Goal: Information Seeking & Learning: Find specific fact

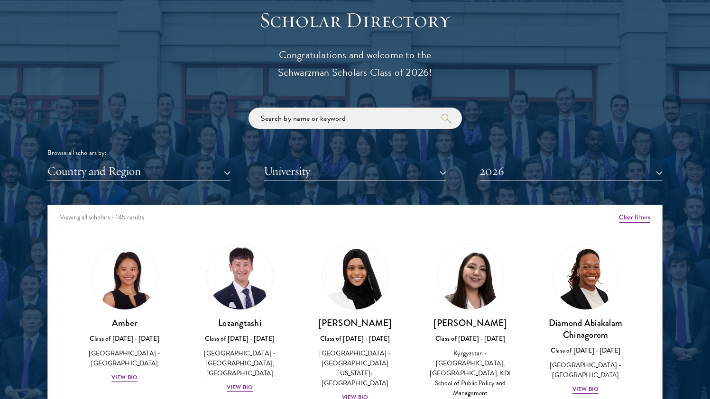
scroll to position [1101, 0]
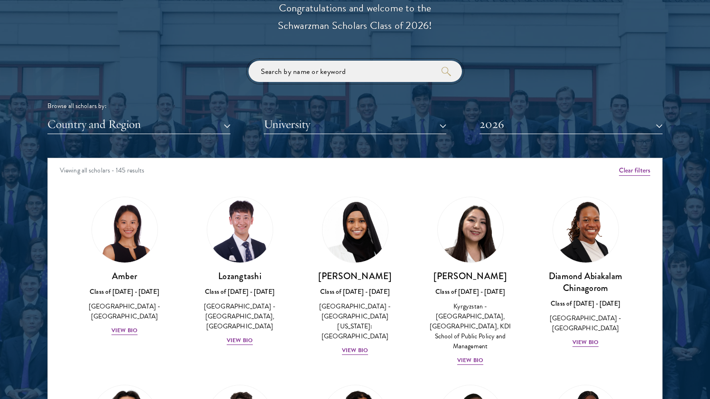
click at [337, 69] on input "search" at bounding box center [354, 71] width 213 height 21
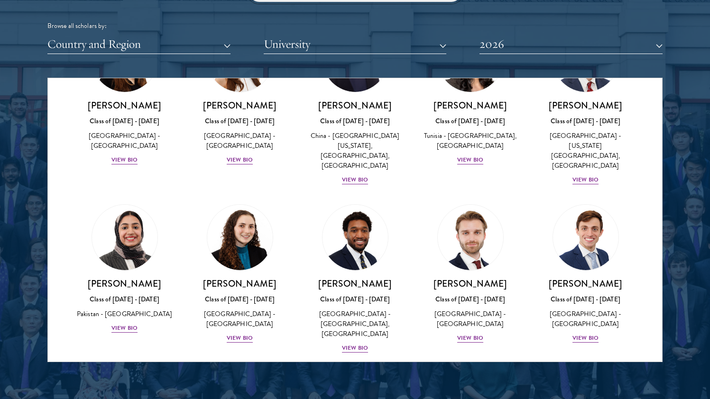
scroll to position [265, 0]
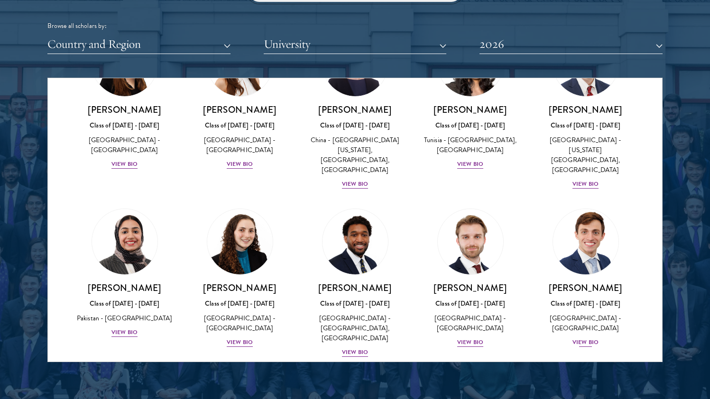
type input "[GEOGRAPHIC_DATA]"
click at [580, 242] on img at bounding box center [585, 242] width 72 height 72
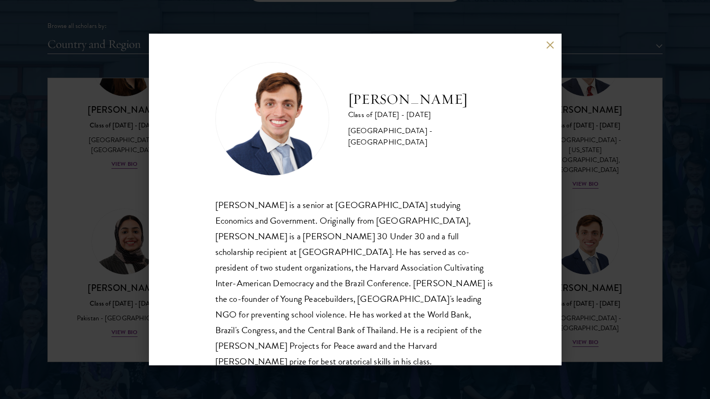
click at [599, 282] on div "[PERSON_NAME] Class of [DATE] - [DATE] [GEOGRAPHIC_DATA] - [GEOGRAPHIC_DATA] [P…" at bounding box center [355, 199] width 710 height 399
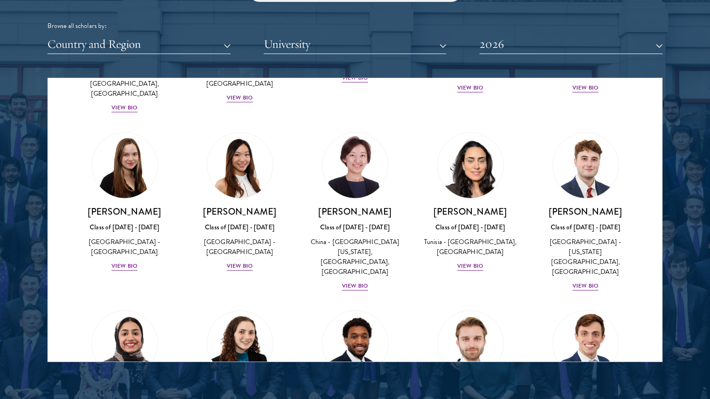
scroll to position [155, 0]
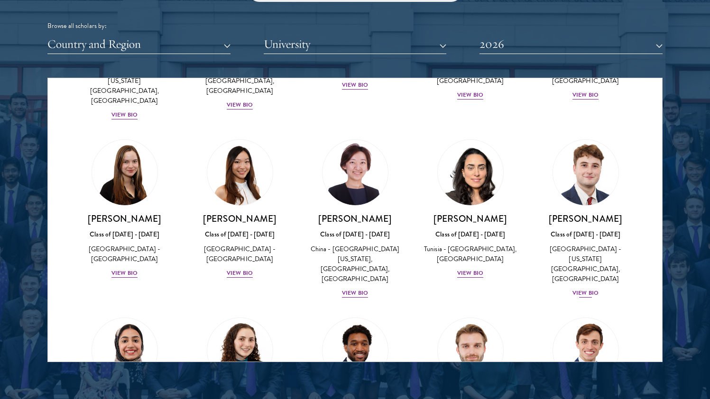
click at [570, 229] on div "Class of [DATE] - [DATE]" at bounding box center [585, 234] width 96 height 10
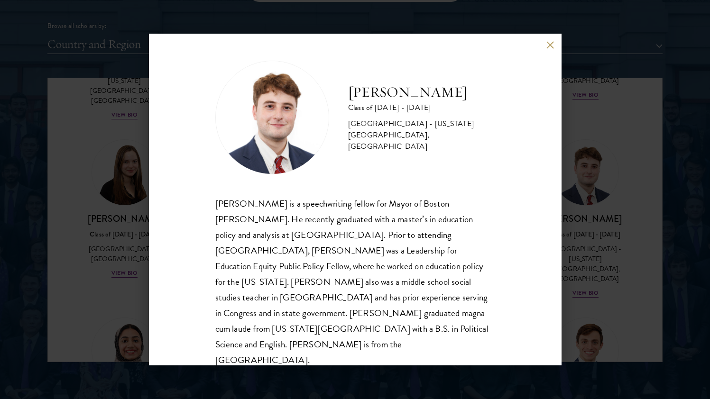
scroll to position [1, 0]
click at [612, 261] on div "[PERSON_NAME] Class of [DATE] - [DATE] [GEOGRAPHIC_DATA] - [US_STATE][GEOGRAPHI…" at bounding box center [355, 199] width 710 height 399
